Goal: Register for event/course

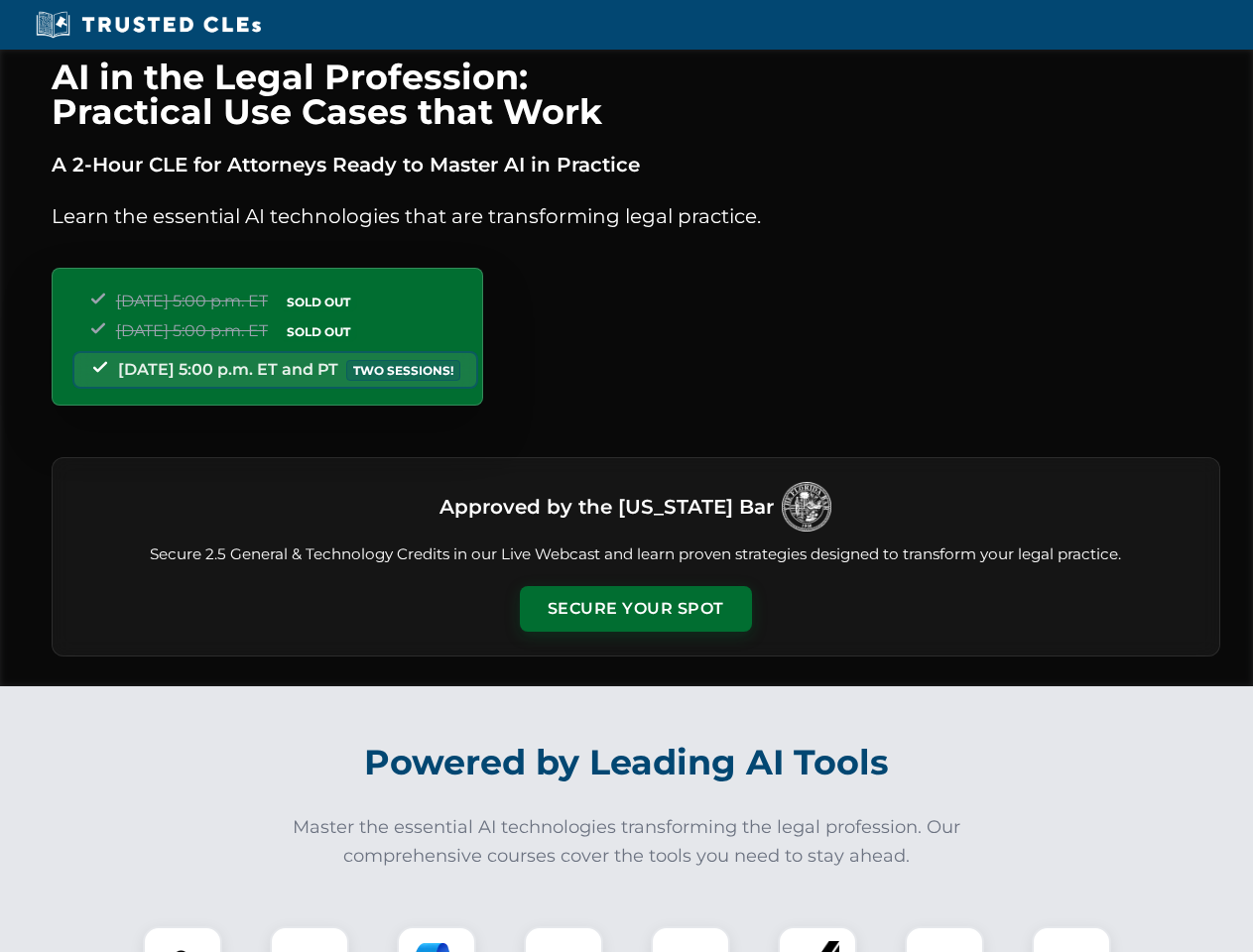
click at [635, 609] on button "Secure Your Spot" at bounding box center [635, 609] width 232 height 46
click at [183, 939] on img at bounding box center [183, 966] width 58 height 58
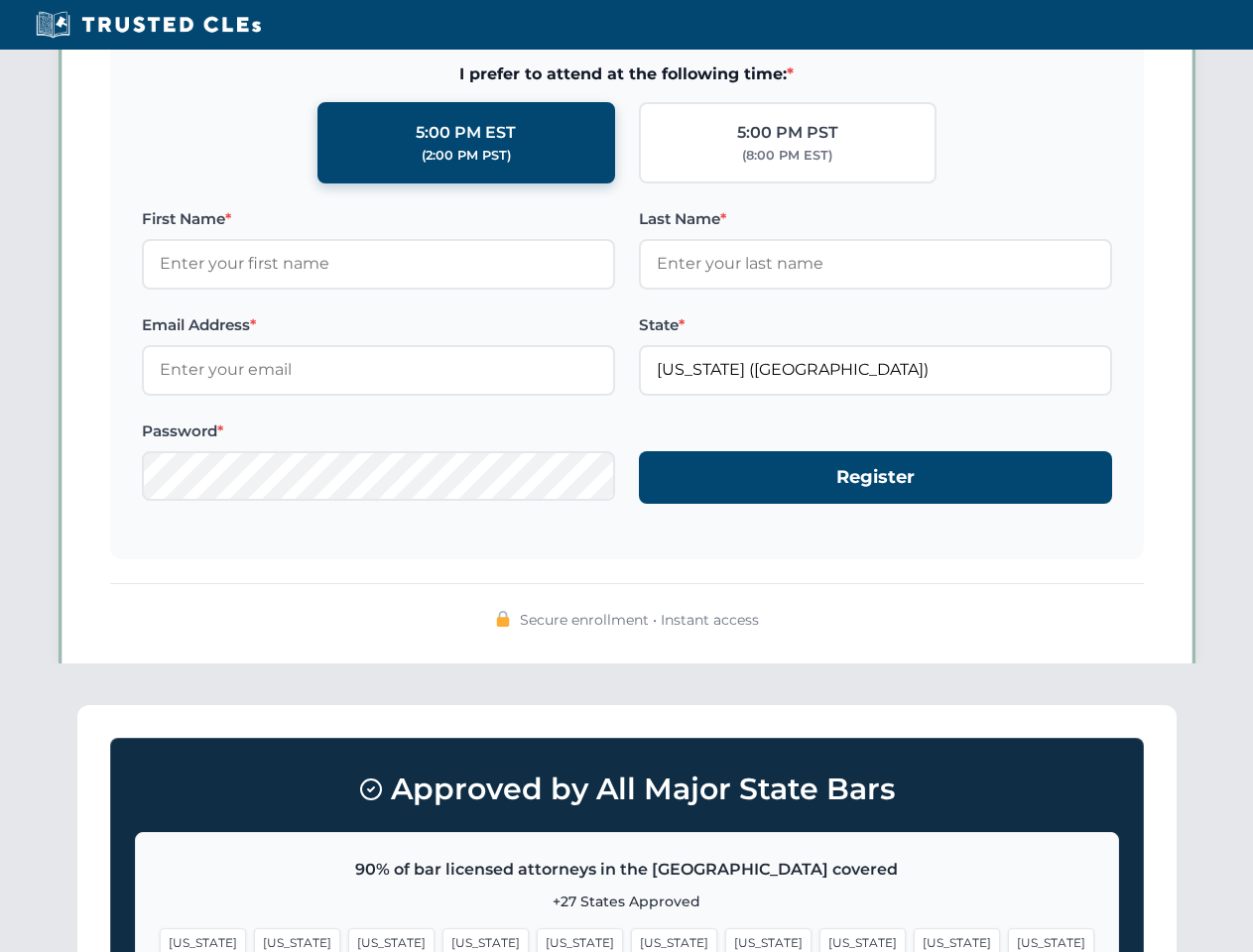
click at [725, 939] on span "[US_STATE]" at bounding box center [768, 943] width 86 height 29
click at [914, 939] on span "[US_STATE]" at bounding box center [957, 943] width 86 height 29
